Goal: Information Seeking & Learning: Learn about a topic

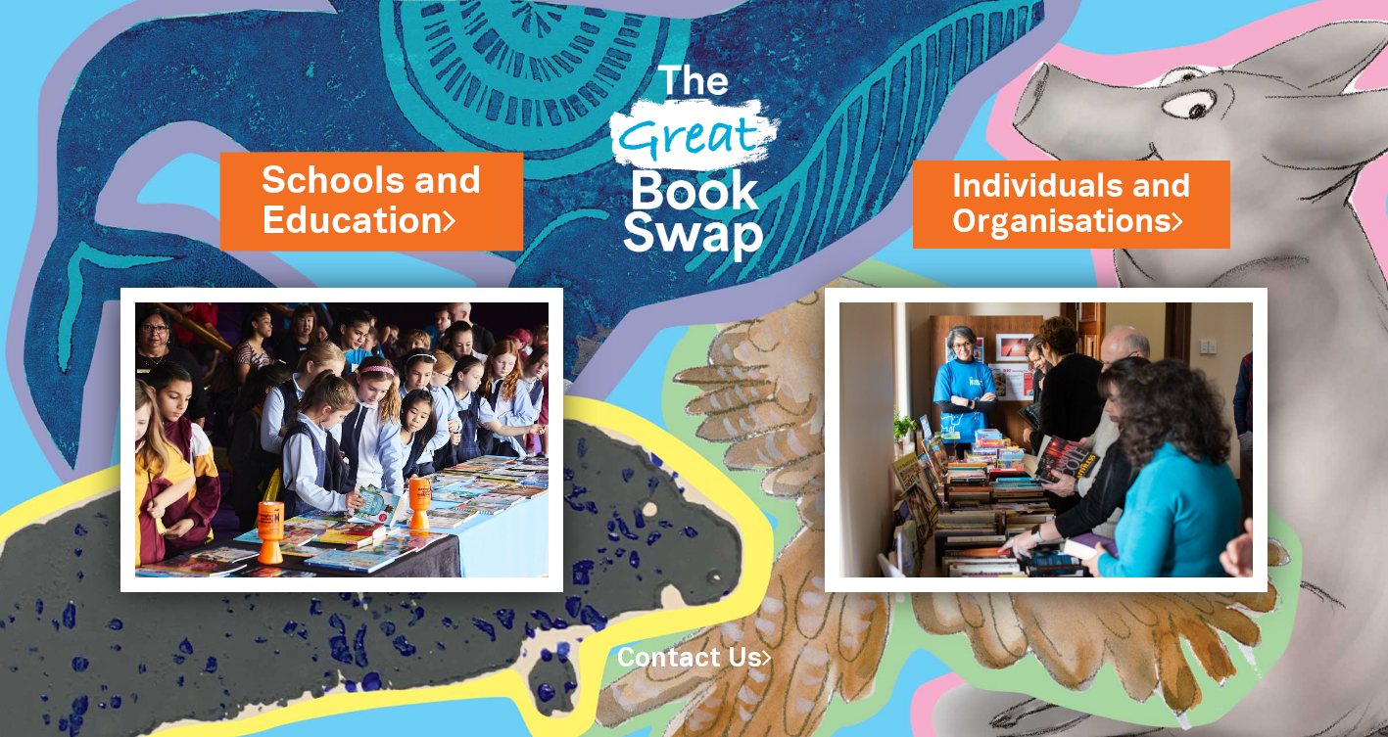
click at [360, 210] on link "Schools and Education" at bounding box center [371, 201] width 221 height 91
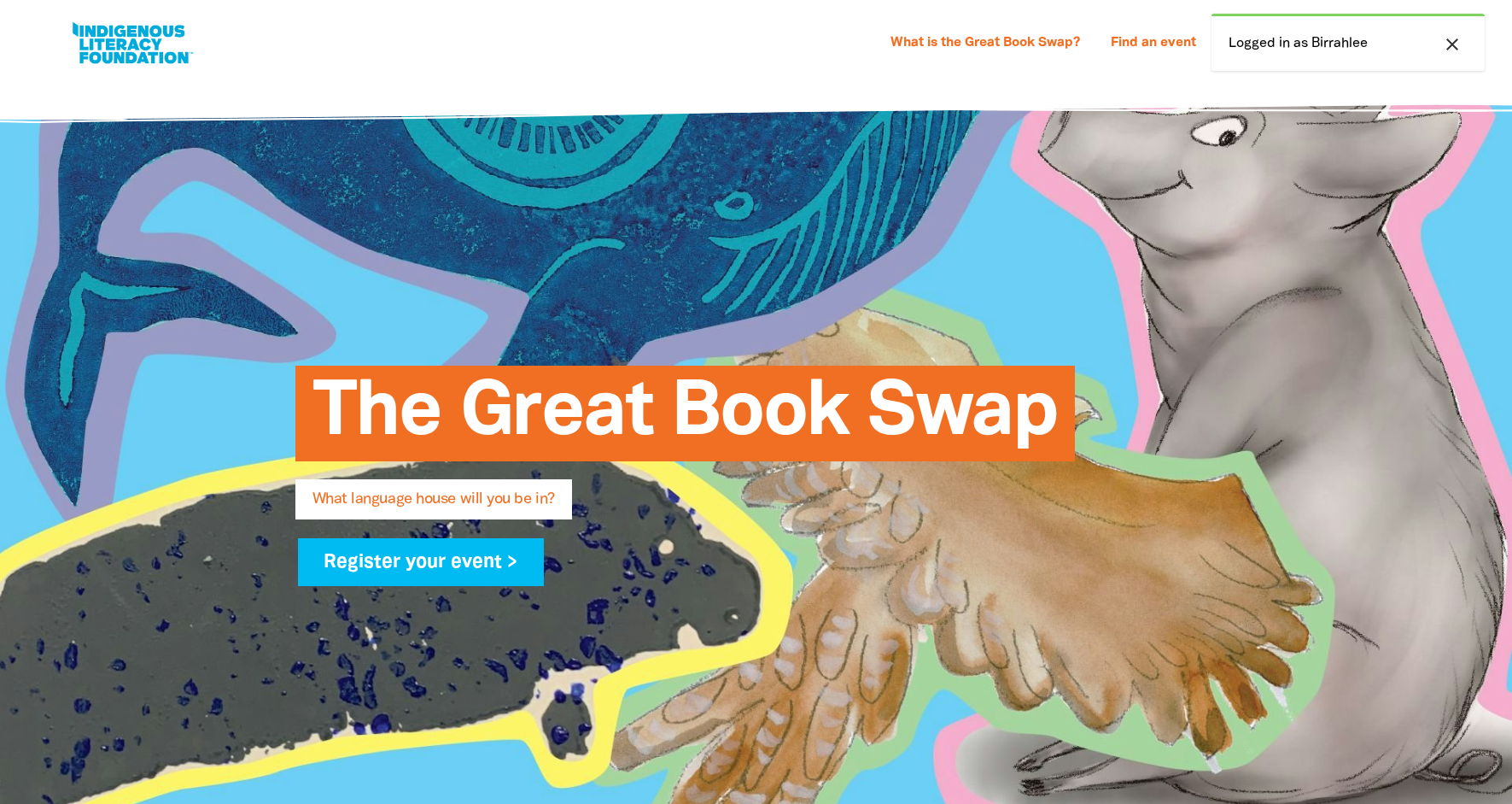
select select "early-learning"
click at [1450, 45] on icon "close" at bounding box center [1453, 44] width 21 height 21
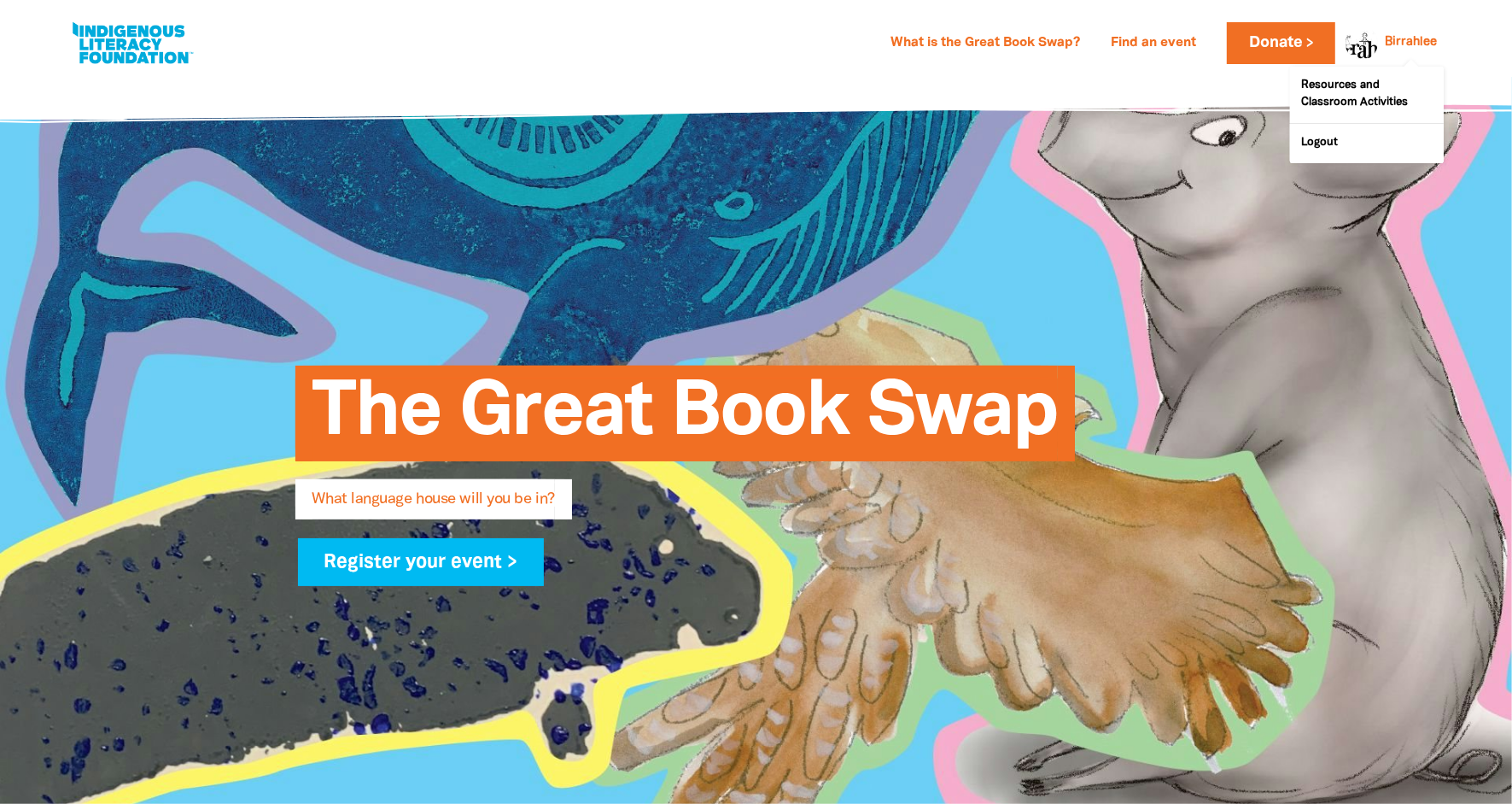
click at [1400, 37] on link "Birrahlee" at bounding box center [1412, 43] width 52 height 12
click at [1366, 100] on link "Resources and Classroom Activities" at bounding box center [1367, 94] width 153 height 57
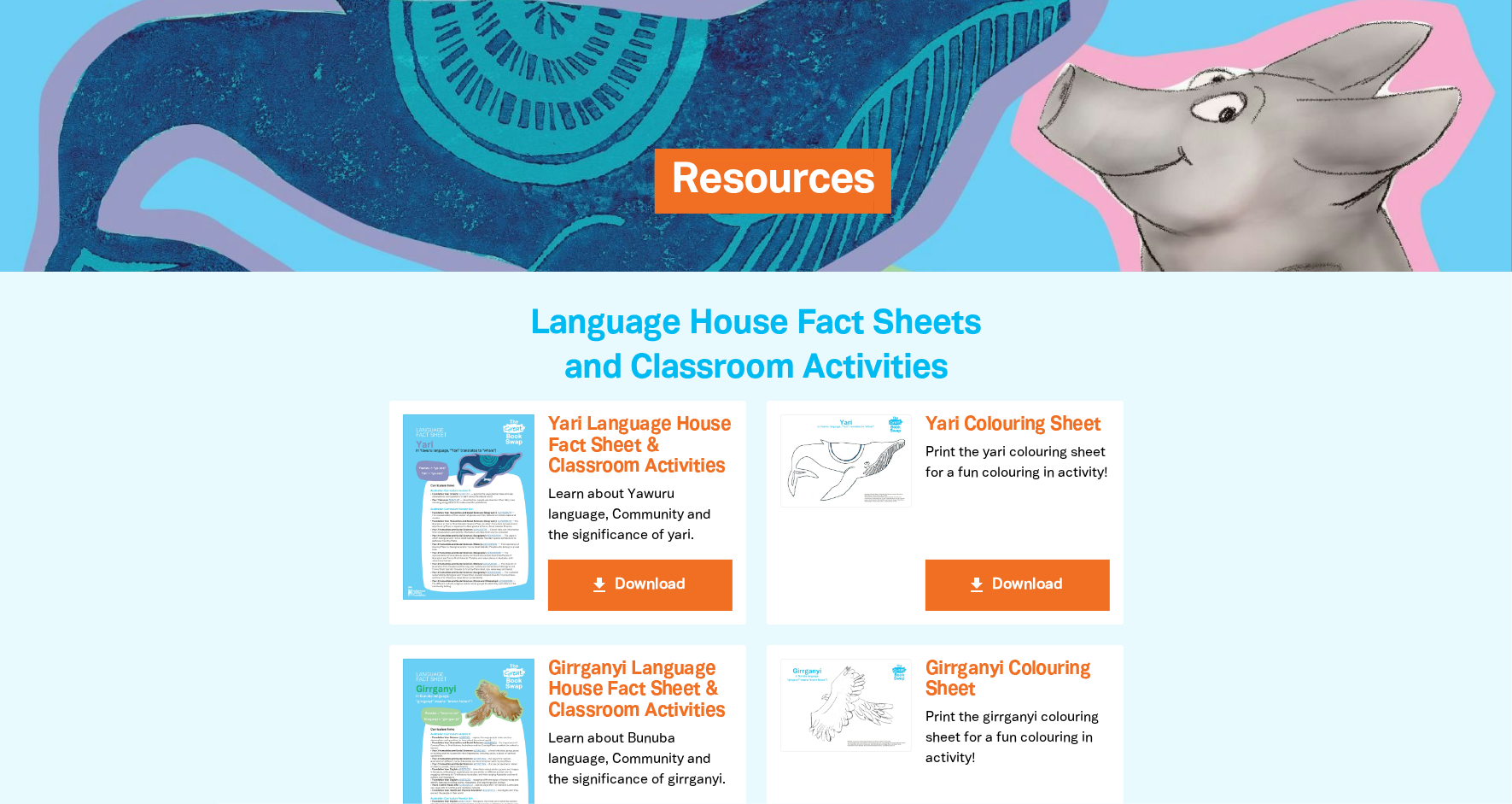
scroll to position [16, 0]
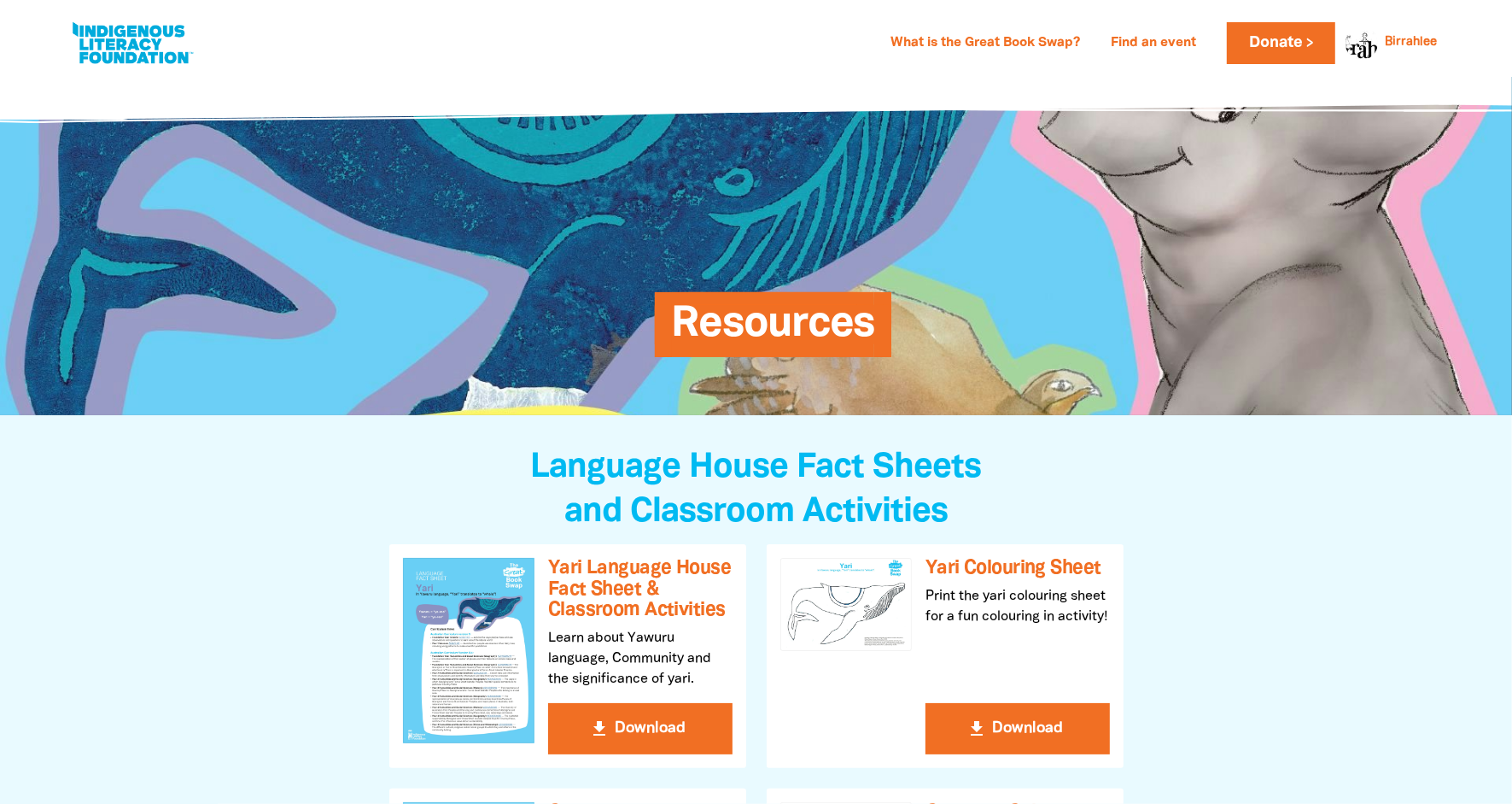
select select "early-learning"
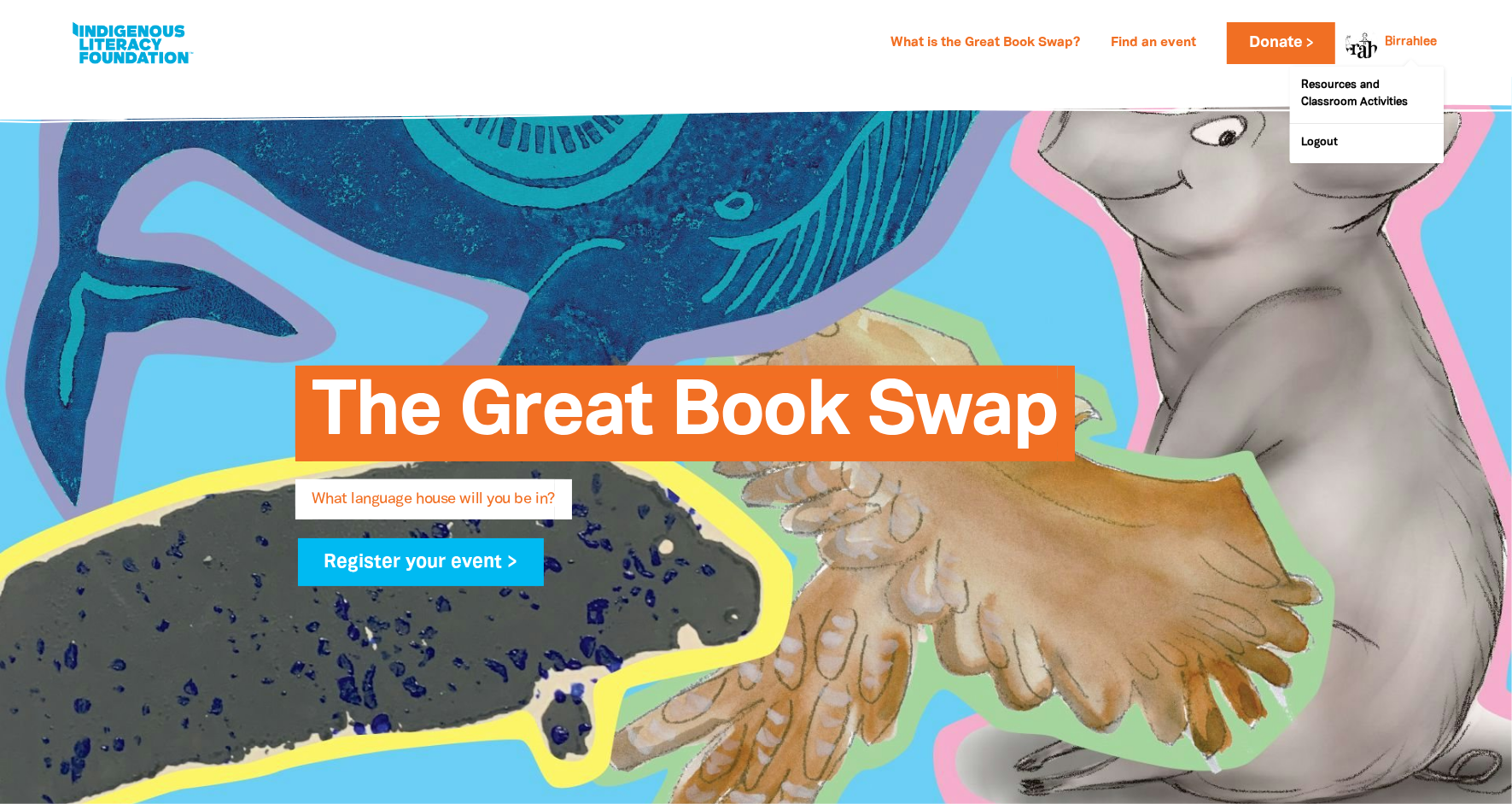
click at [1366, 46] on div at bounding box center [1358, 42] width 41 height 41
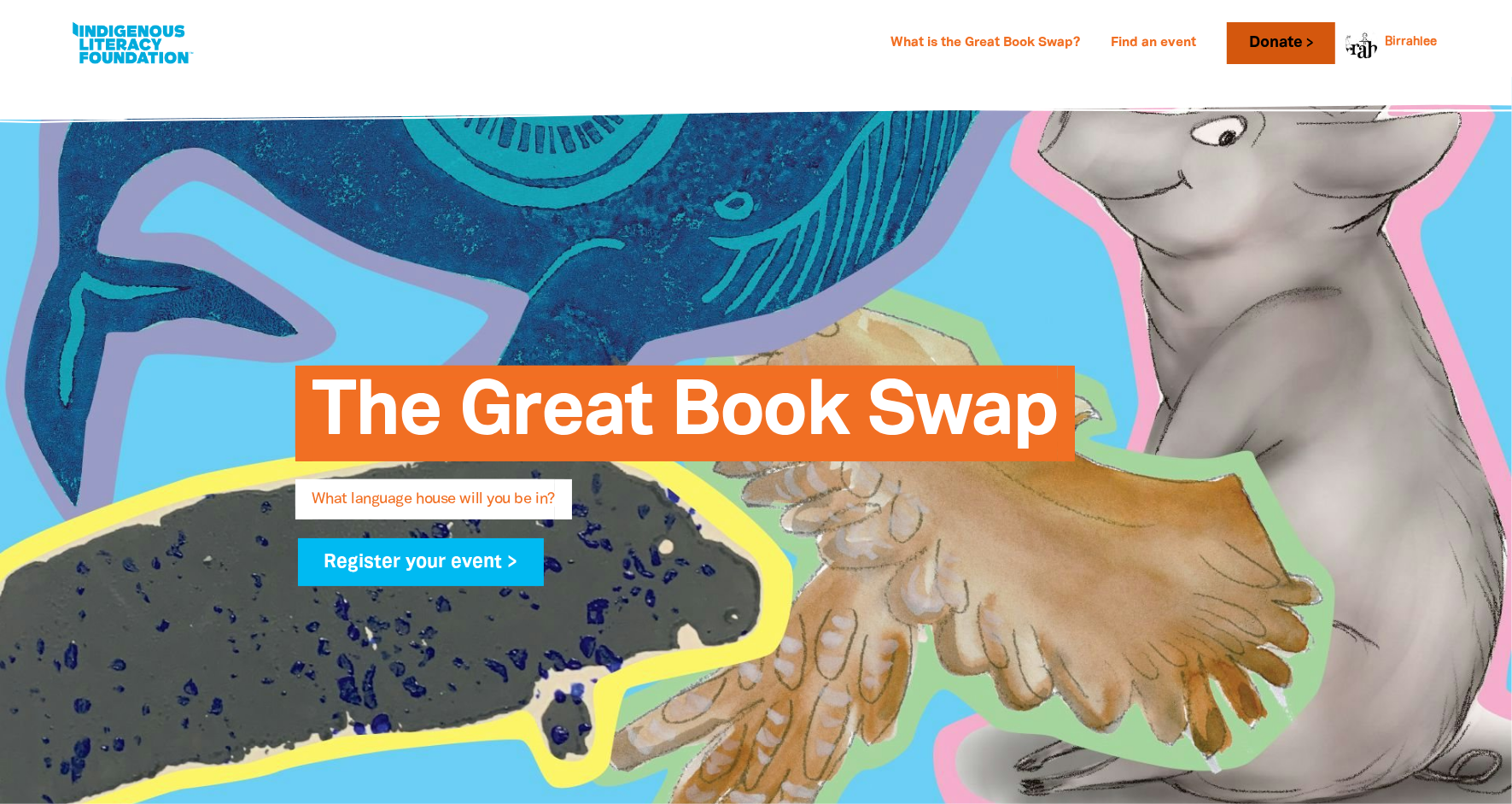
click at [1270, 49] on link "Donate" at bounding box center [1280, 43] width 107 height 42
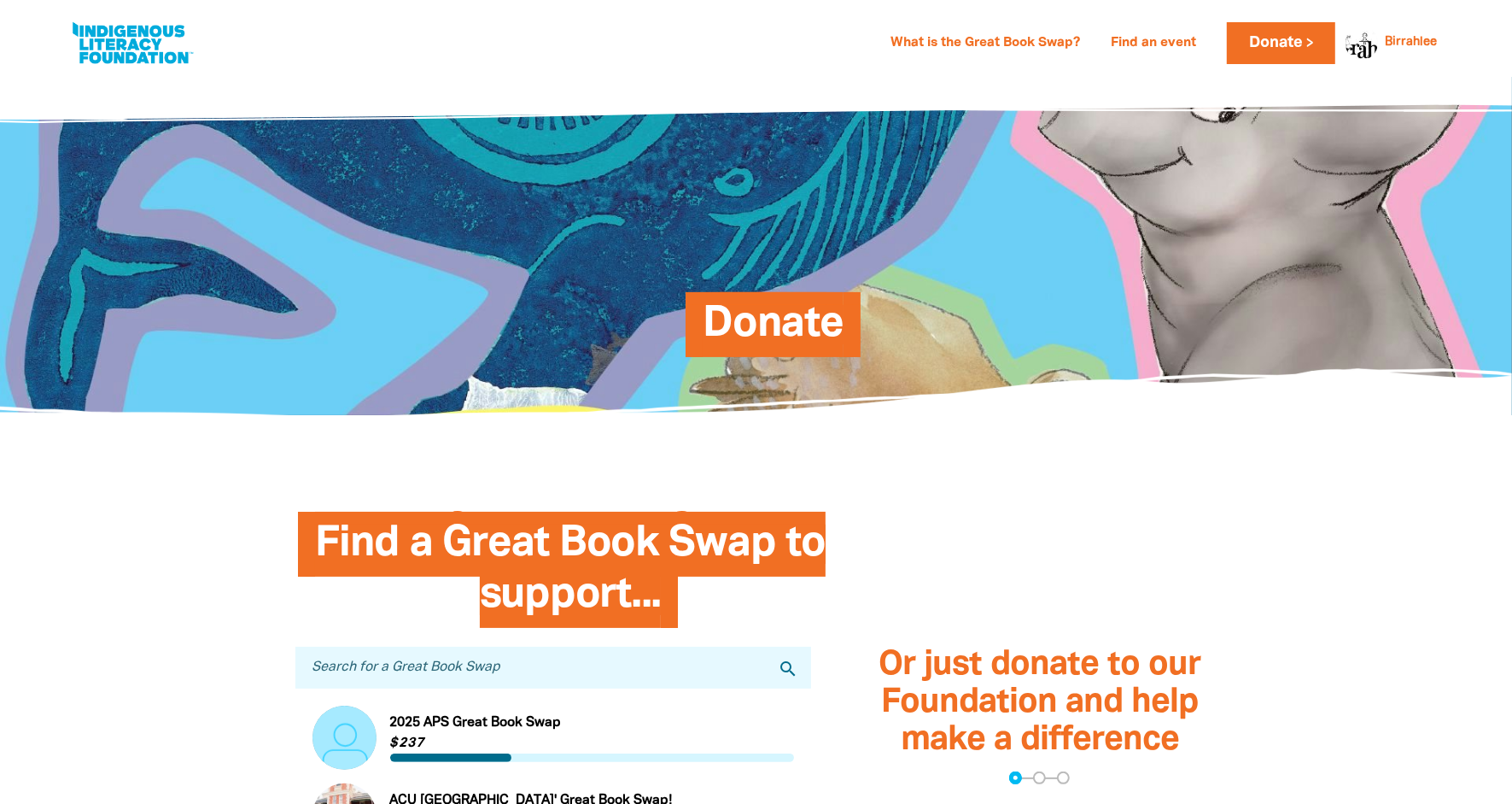
select select "early-learning"
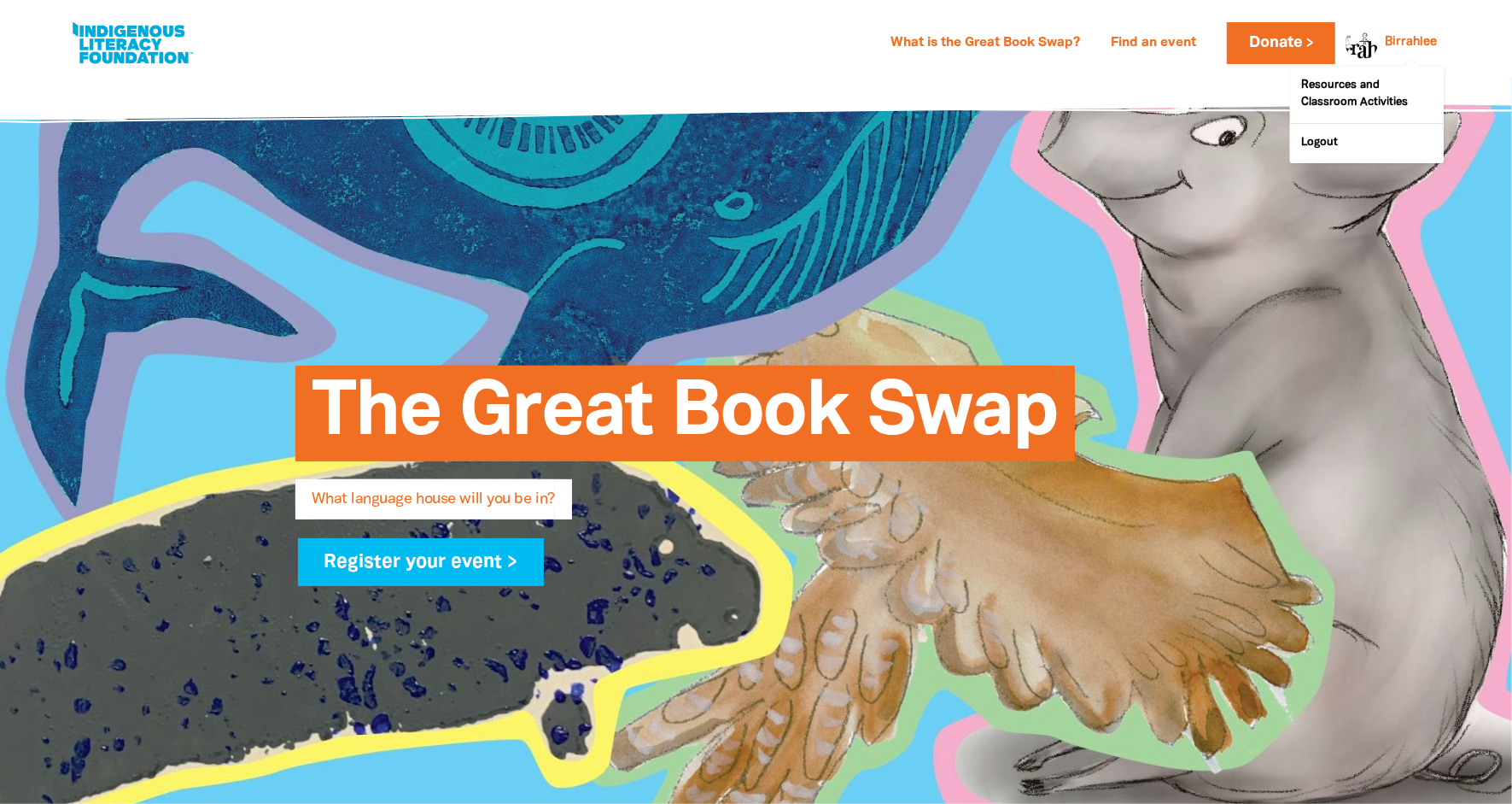
click at [1386, 45] on link "Birrahlee" at bounding box center [1412, 43] width 52 height 12
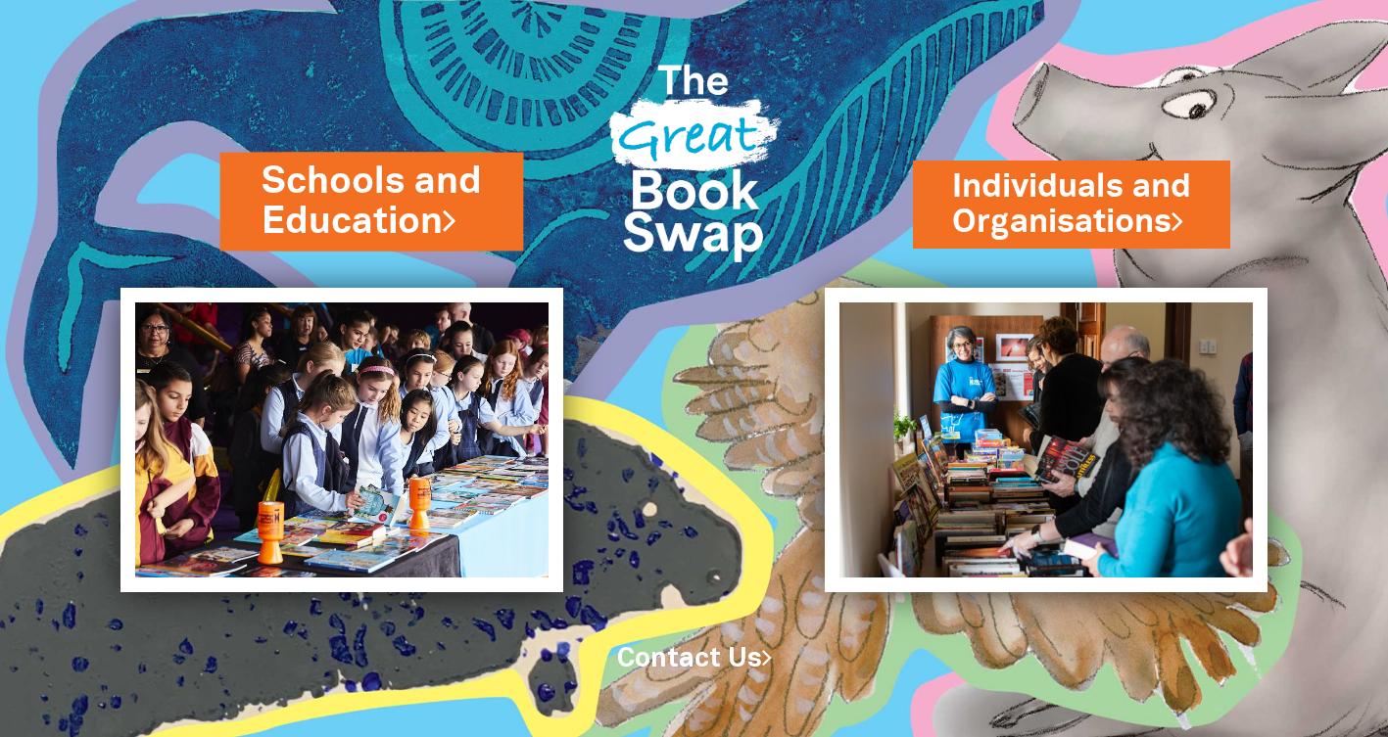
click at [361, 180] on link "Schools and Education" at bounding box center [371, 201] width 221 height 91
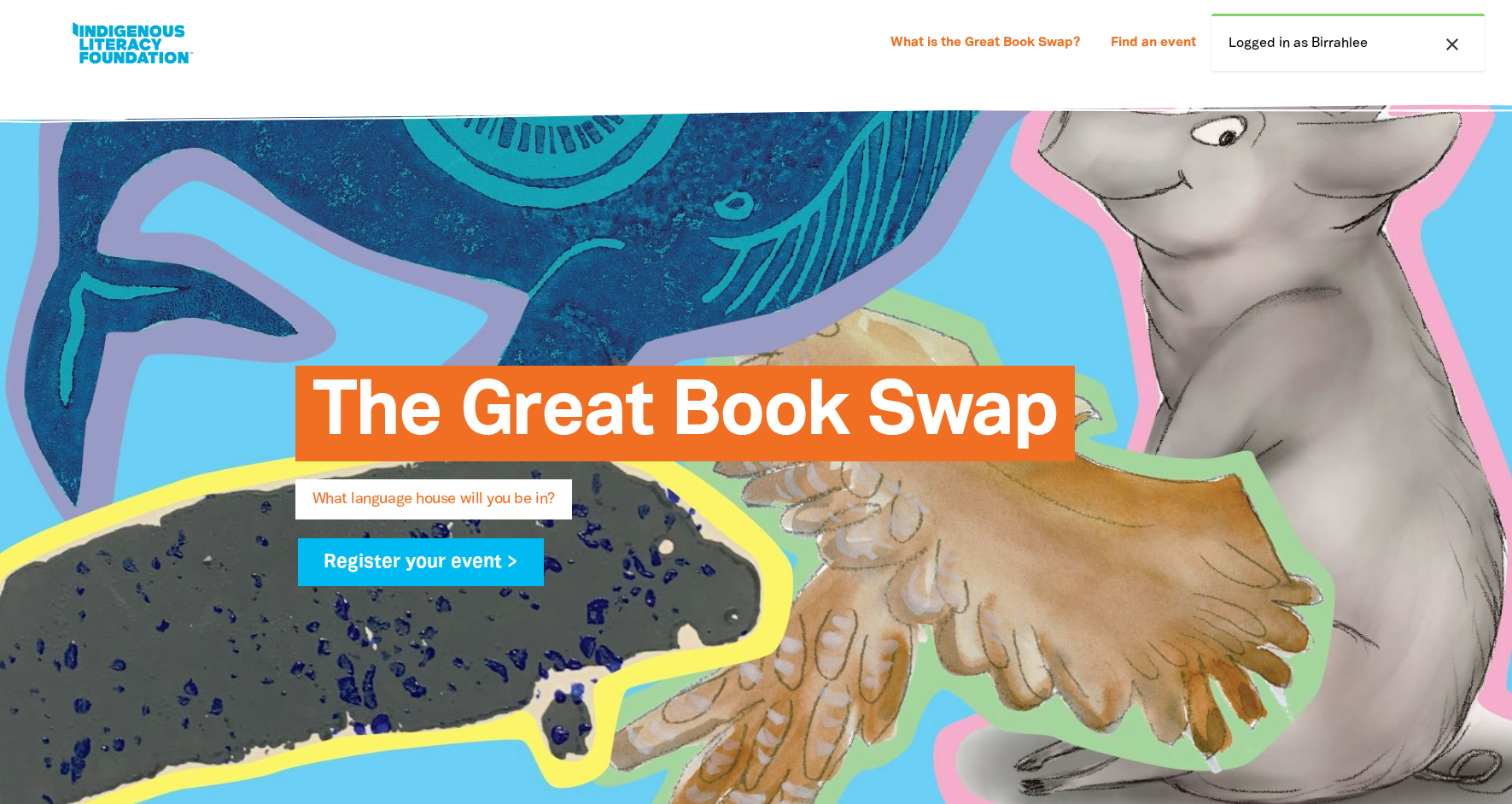
select select "early-learning"
click at [1460, 44] on icon "close" at bounding box center [1453, 44] width 21 height 21
